Goal: Task Accomplishment & Management: Use online tool/utility

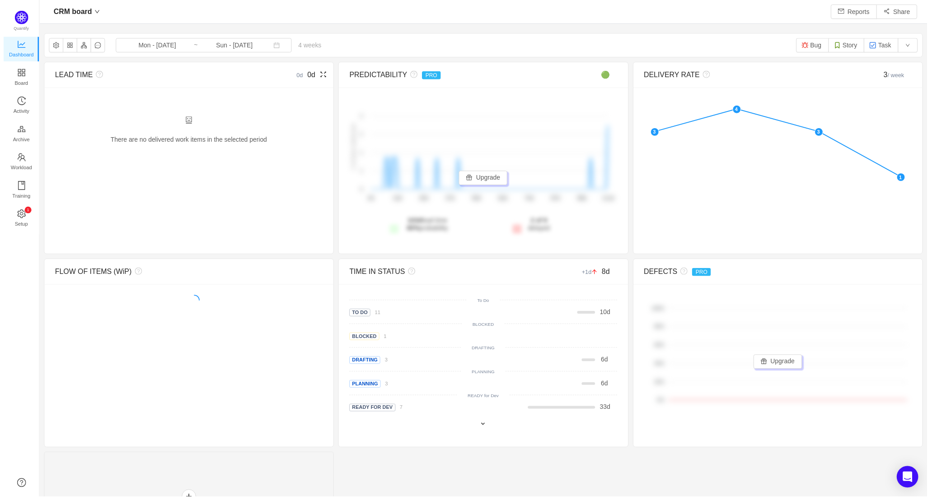
scroll to position [11, 10]
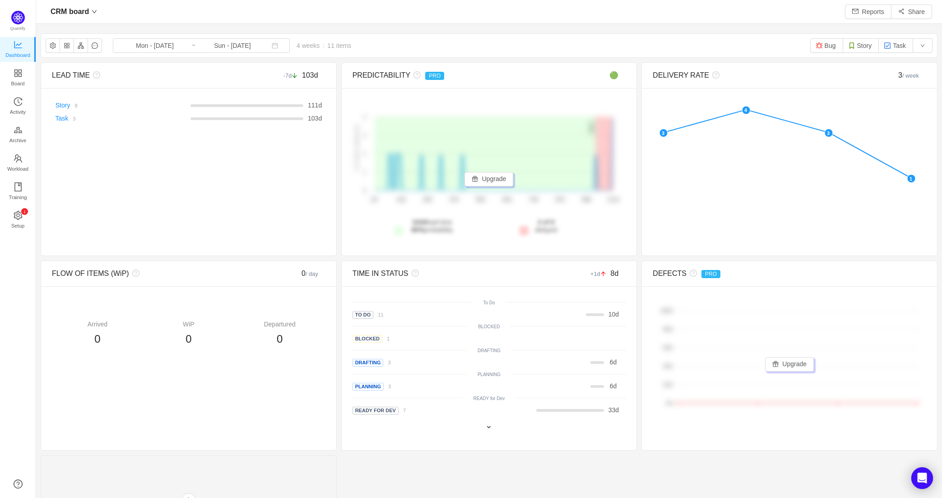
scroll to position [485, 887]
